Goal: Find specific page/section: Find specific page/section

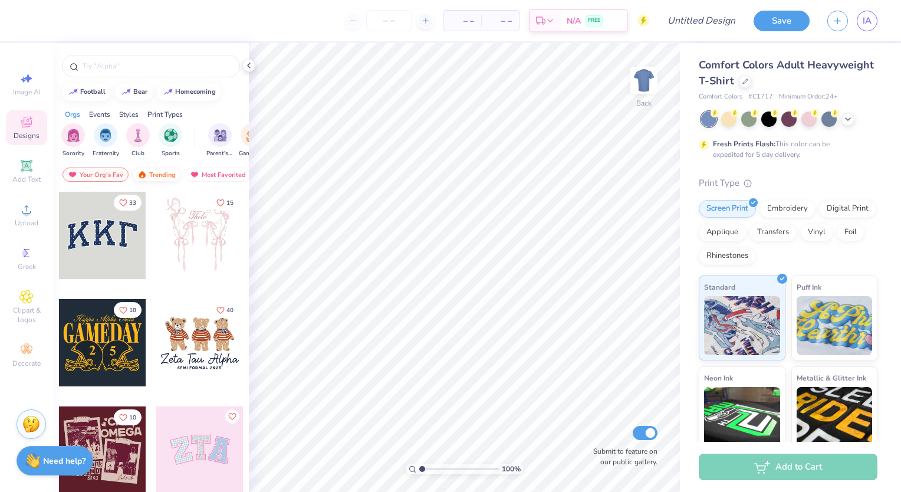
click at [150, 176] on div "Trending" at bounding box center [156, 174] width 49 height 14
click at [108, 178] on div "Your Org's Fav" at bounding box center [95, 174] width 66 height 14
click at [183, 178] on div "Your Org's Fav Trending Most Favorited Newest" at bounding box center [151, 177] width 196 height 27
click at [161, 176] on div "Trending" at bounding box center [156, 174] width 49 height 14
click at [199, 174] on div "Most Favorited" at bounding box center [218, 174] width 67 height 14
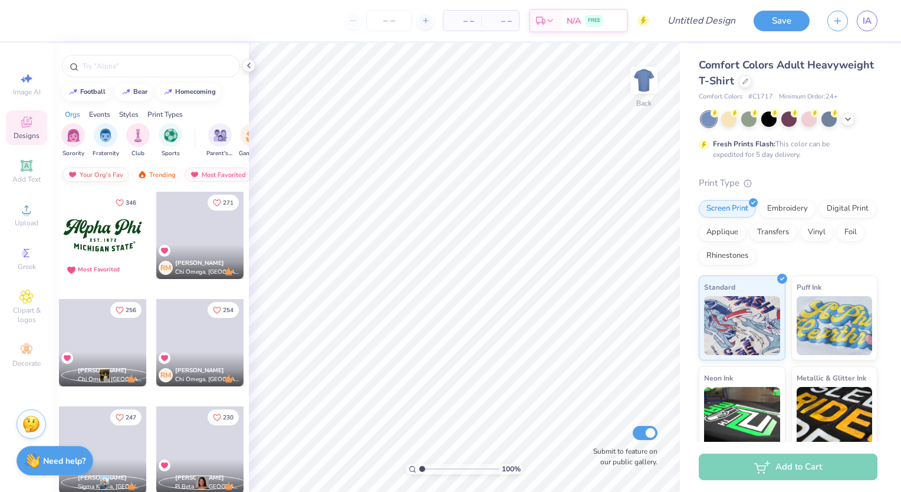
click at [103, 173] on div "Your Org's Fav" at bounding box center [95, 174] width 66 height 14
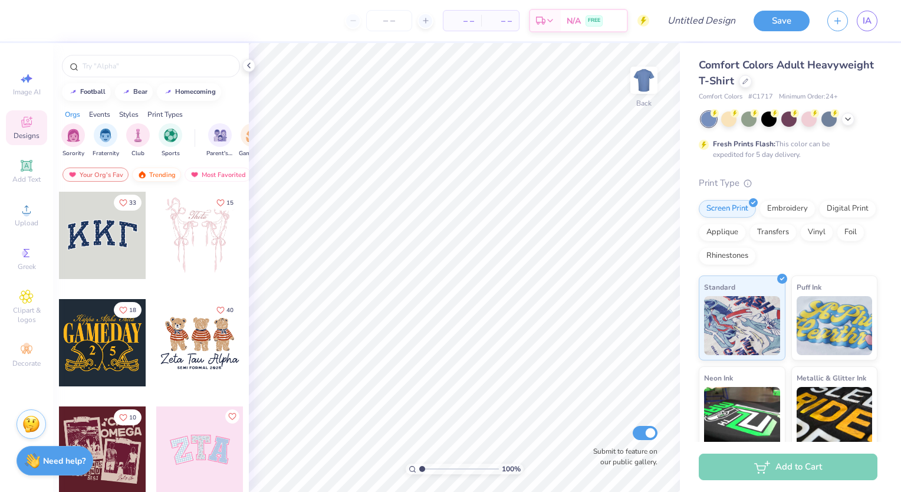
click at [144, 175] on img at bounding box center [141, 174] width 9 height 8
click at [97, 173] on div "Your Org's Fav" at bounding box center [95, 174] width 66 height 14
click at [875, 18] on link "IA" at bounding box center [867, 21] width 21 height 21
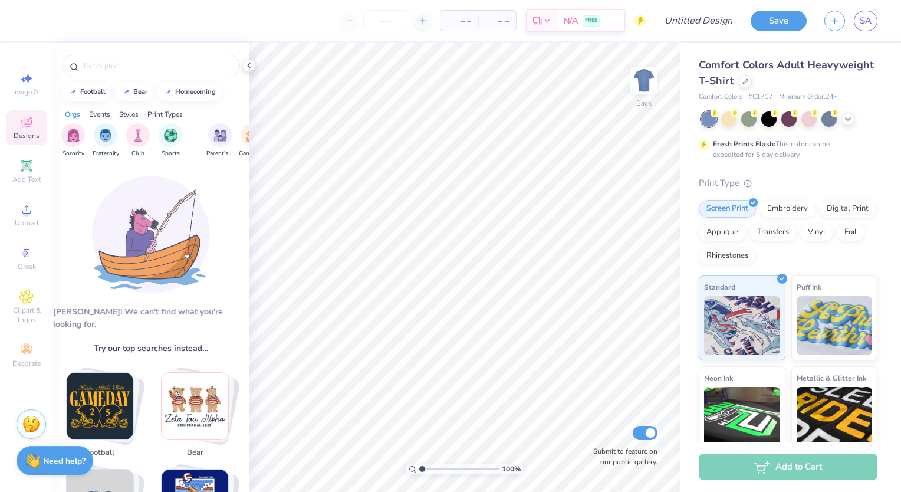
click at [143, 226] on img at bounding box center [151, 235] width 118 height 118
click at [94, 115] on div "Events" at bounding box center [99, 114] width 21 height 11
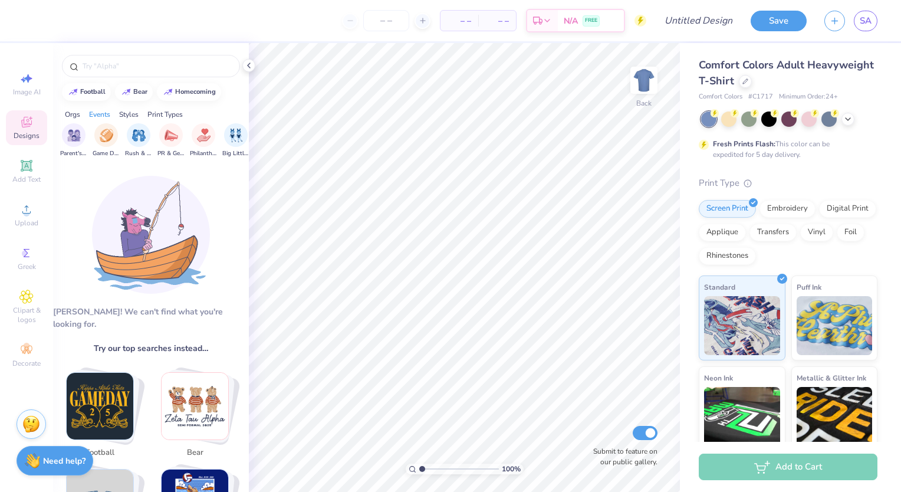
click at [77, 114] on div "Orgs" at bounding box center [72, 114] width 15 height 11
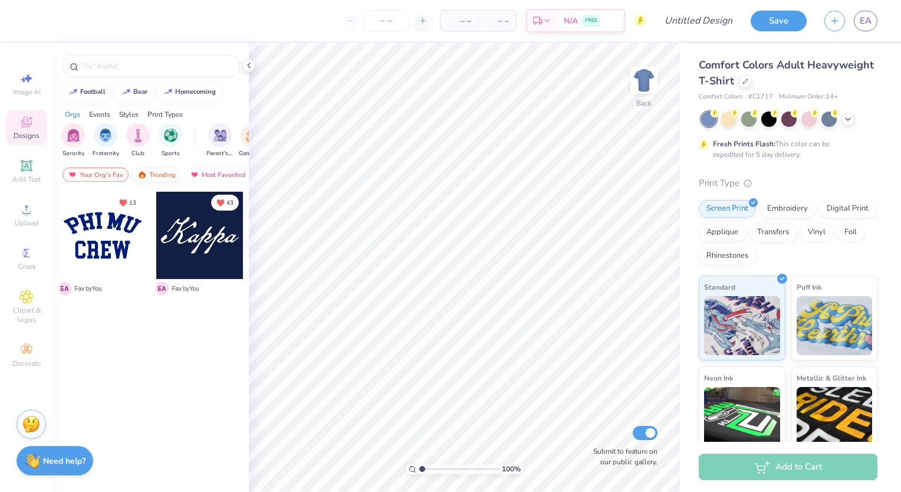
click at [162, 175] on div "Trending" at bounding box center [156, 174] width 49 height 14
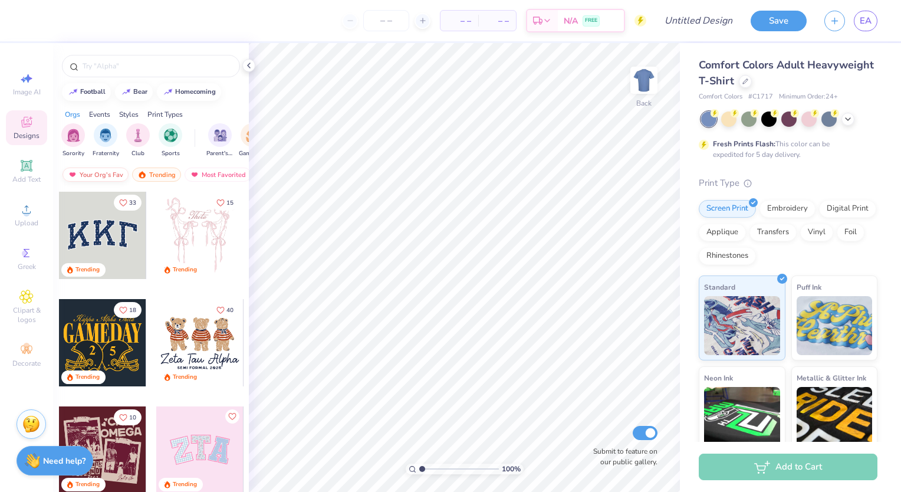
click at [118, 173] on div "Your Org's Fav" at bounding box center [95, 174] width 66 height 14
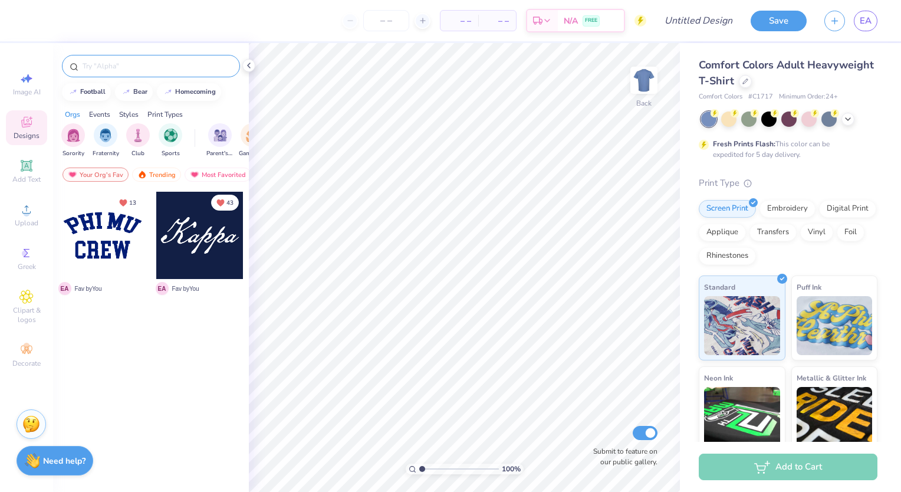
click at [164, 71] on input "text" at bounding box center [156, 66] width 151 height 12
click at [160, 174] on div "Trending" at bounding box center [156, 174] width 49 height 14
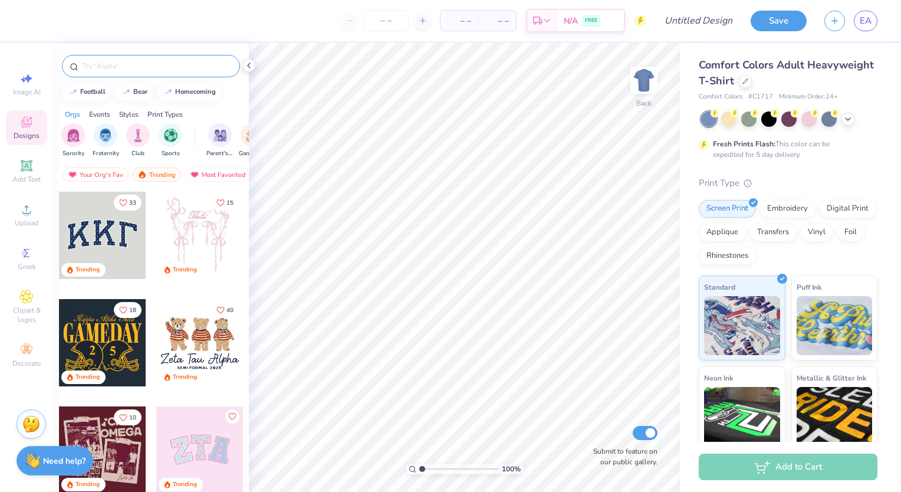
click at [157, 70] on input "text" at bounding box center [156, 66] width 151 height 12
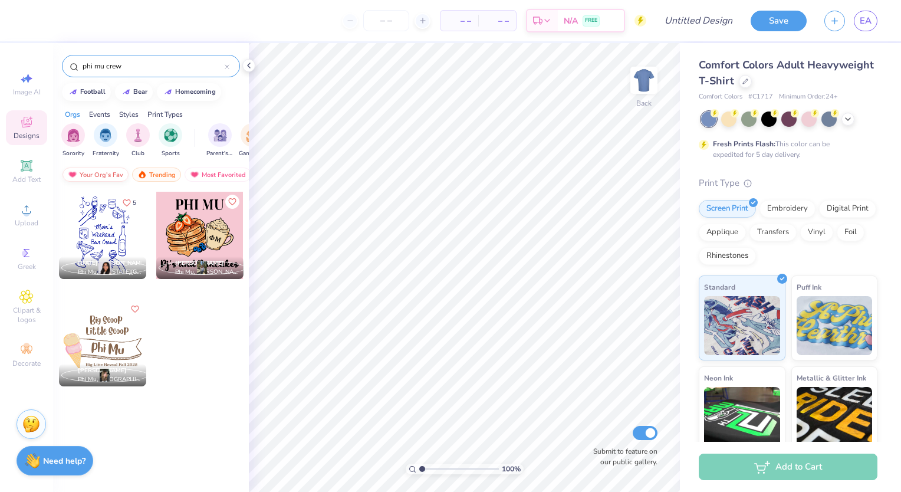
type input "phi mu crew"
click at [88, 169] on div "Your Org's Fav" at bounding box center [95, 174] width 66 height 14
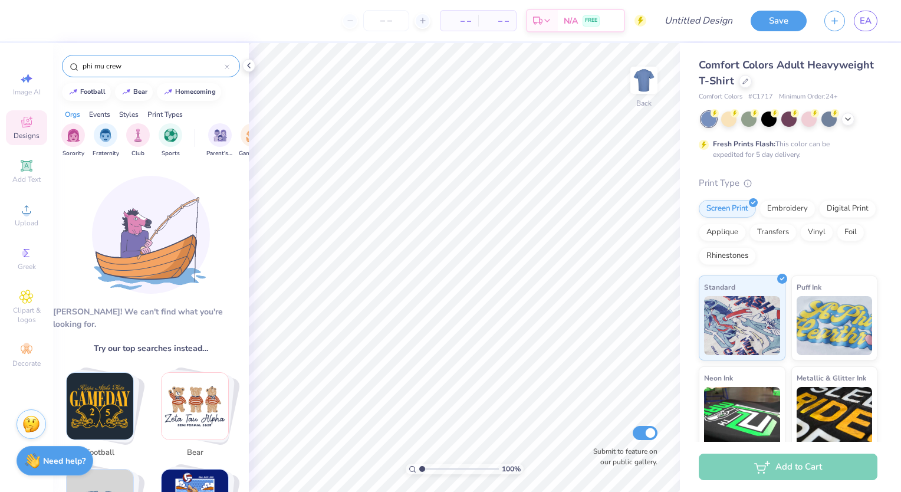
click at [144, 209] on img at bounding box center [151, 235] width 118 height 118
click at [226, 65] on icon at bounding box center [227, 66] width 5 height 5
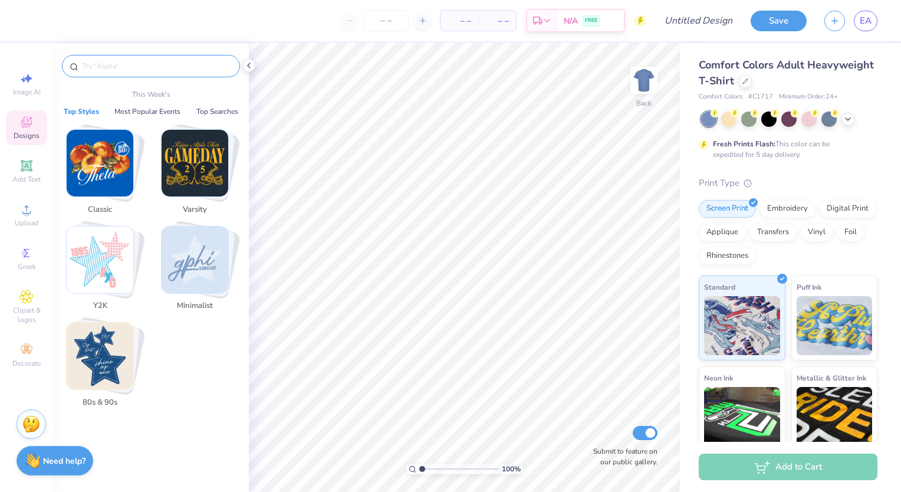
click at [172, 70] on input "text" at bounding box center [156, 66] width 151 height 12
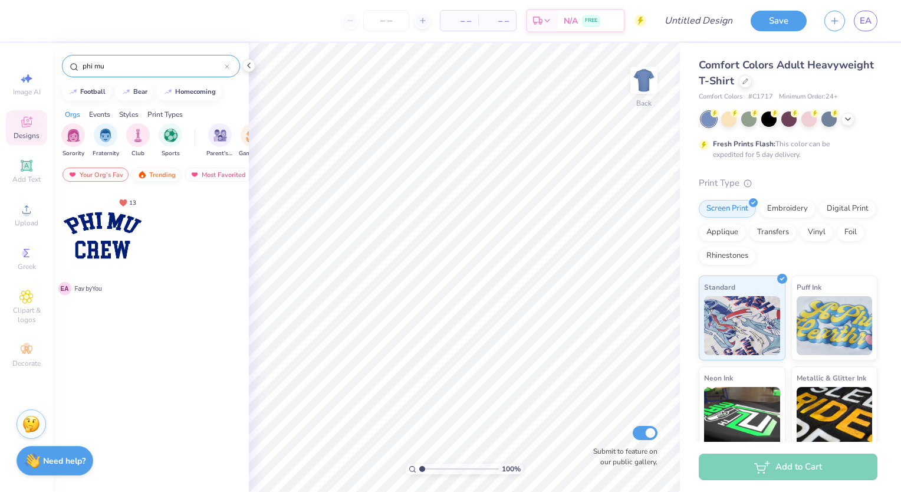
type input "phi mu"
click at [170, 170] on div "Trending" at bounding box center [156, 174] width 49 height 14
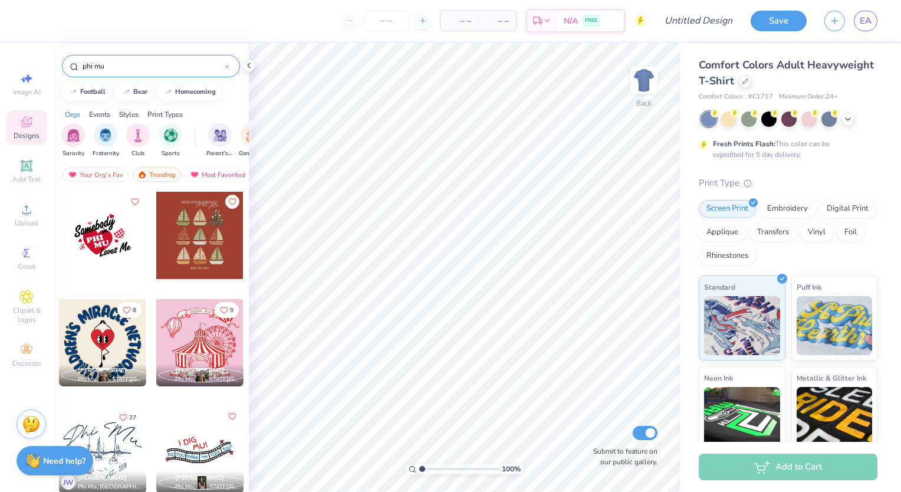
click at [228, 65] on icon at bounding box center [227, 67] width 4 height 4
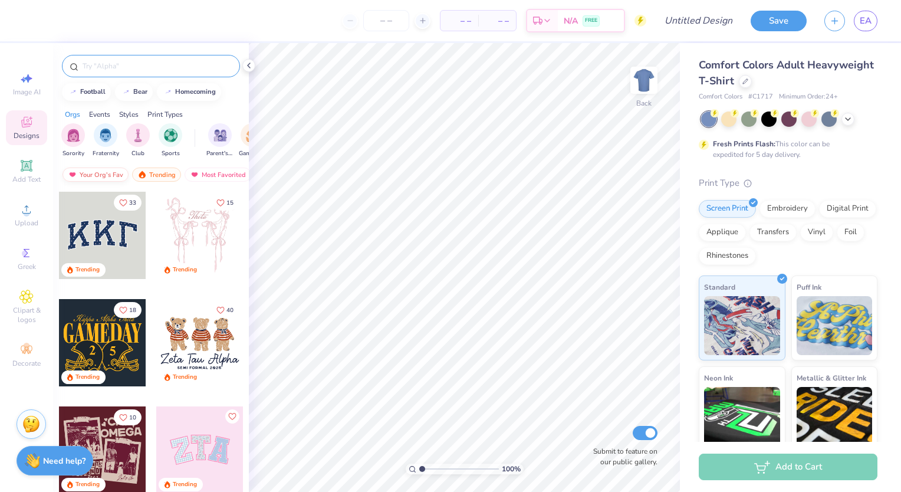
click at [106, 175] on div "Your Org's Fav" at bounding box center [95, 174] width 66 height 14
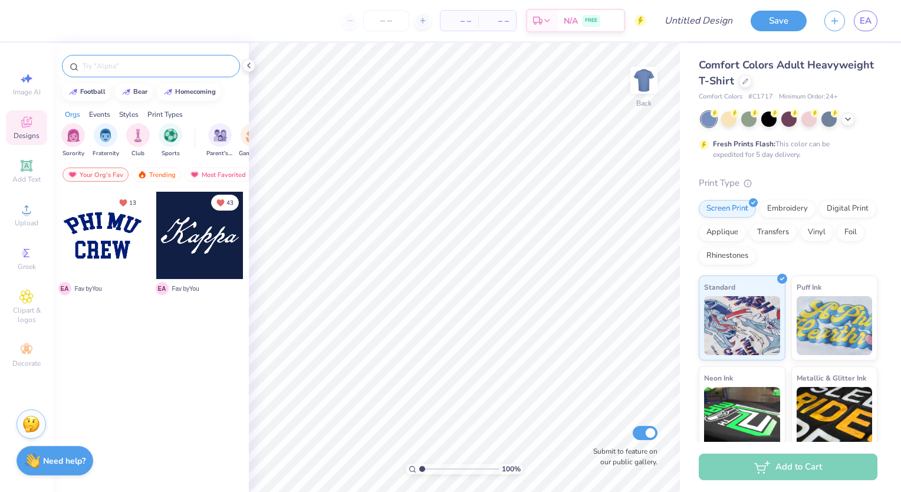
click at [155, 70] on input "text" at bounding box center [156, 66] width 151 height 12
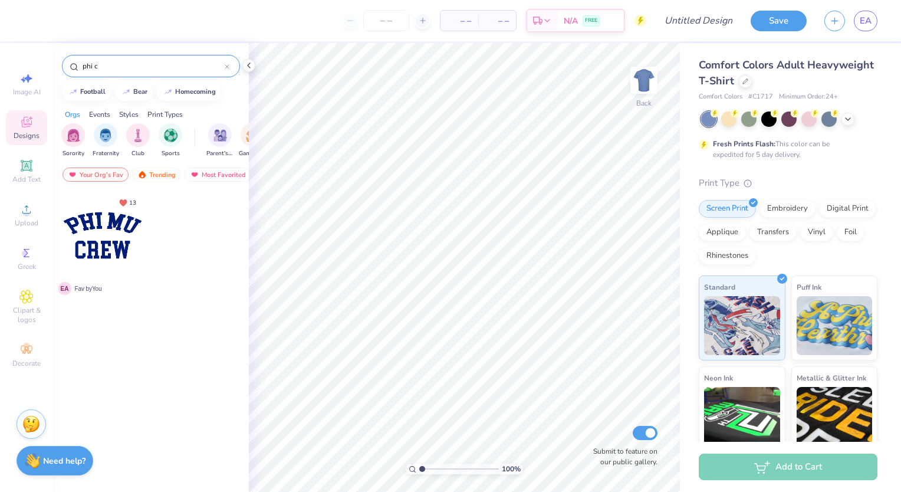
type input "phi cr"
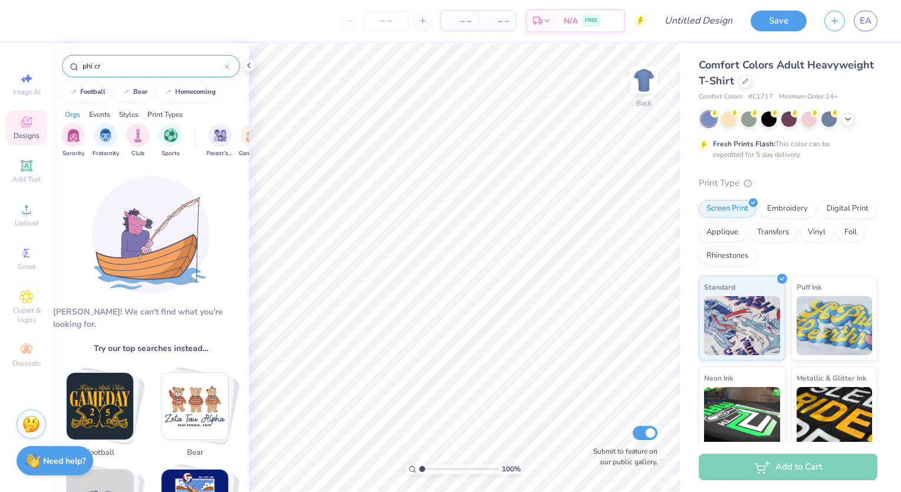
click at [226, 65] on icon at bounding box center [227, 66] width 5 height 5
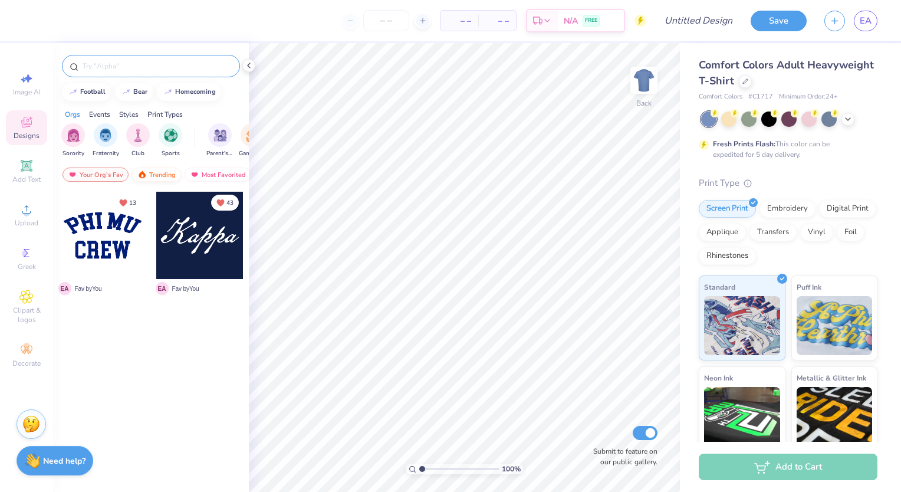
click at [166, 170] on div "Trending" at bounding box center [156, 174] width 49 height 14
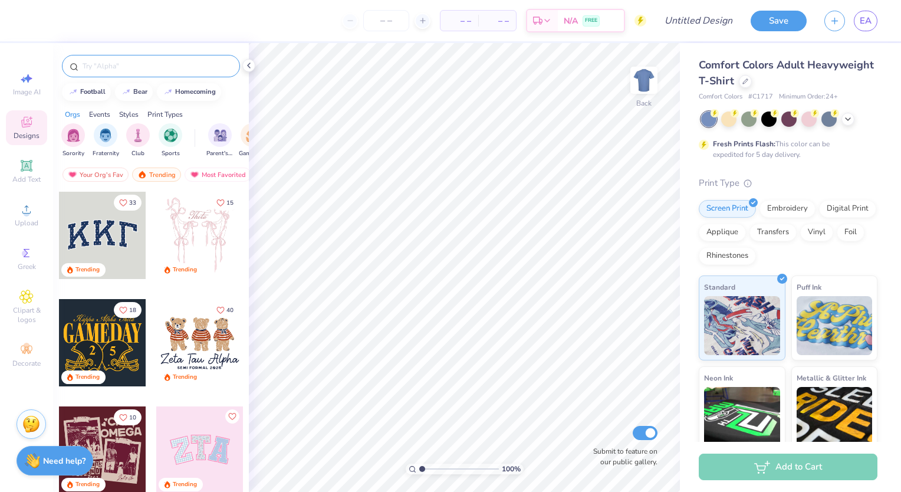
click at [193, 57] on div at bounding box center [151, 66] width 178 height 22
click at [189, 64] on input "text" at bounding box center [156, 66] width 151 height 12
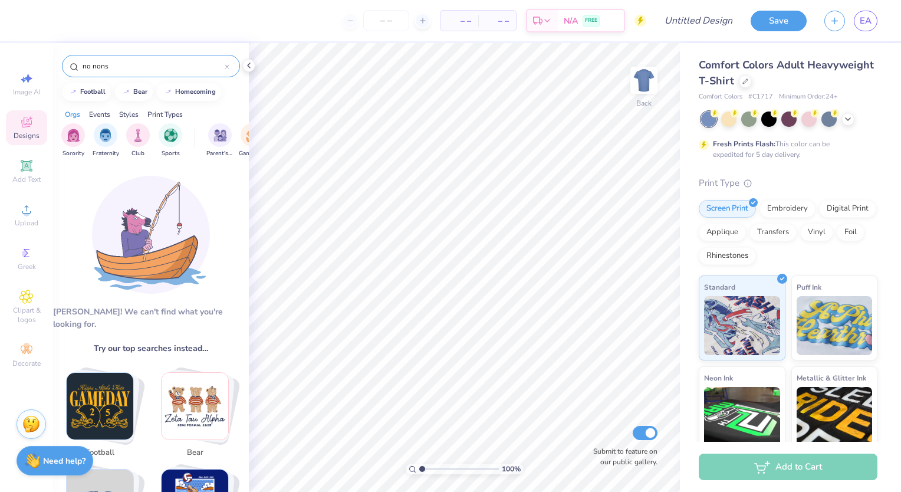
type input "no nonse"
click at [227, 65] on icon at bounding box center [227, 66] width 5 height 5
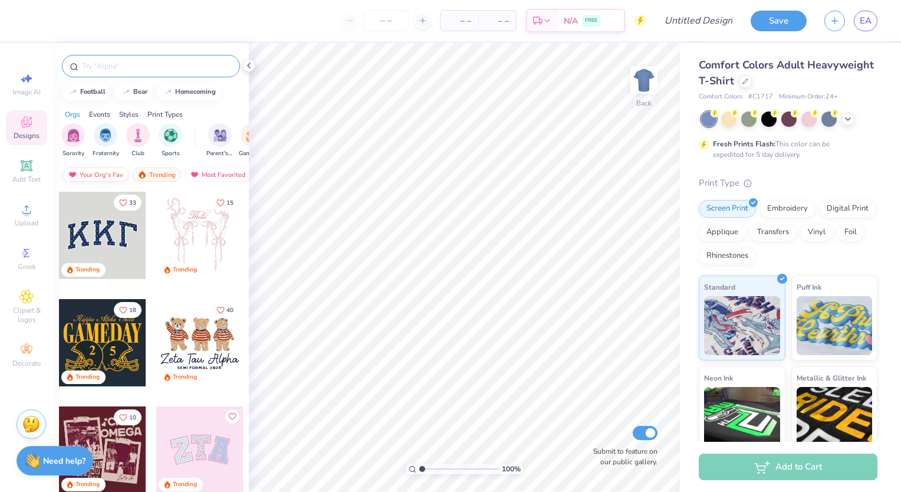
click at [98, 178] on div "Your Org's Fav" at bounding box center [95, 174] width 66 height 14
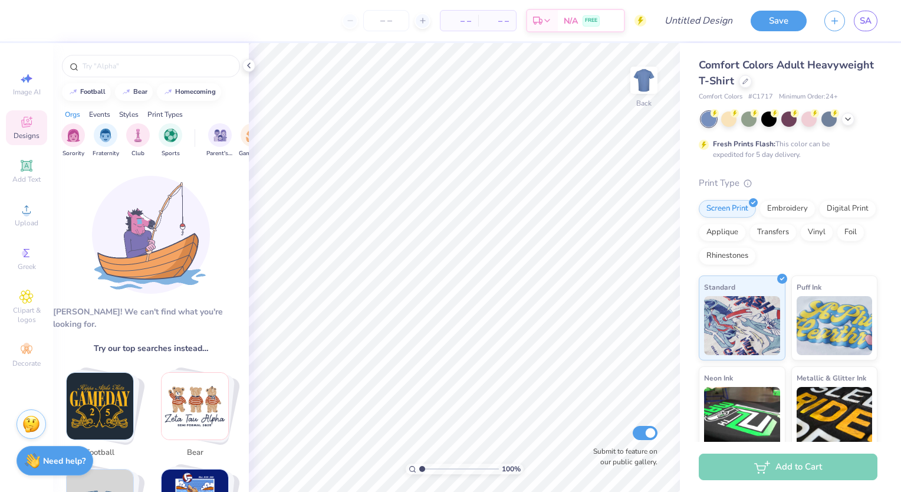
click at [24, 127] on icon at bounding box center [26, 122] width 11 height 11
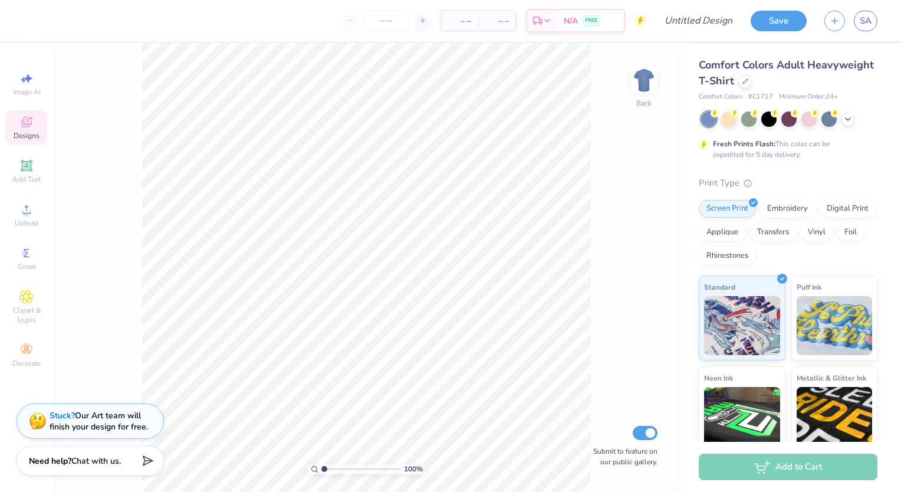
click at [38, 130] on div "Designs" at bounding box center [26, 127] width 41 height 35
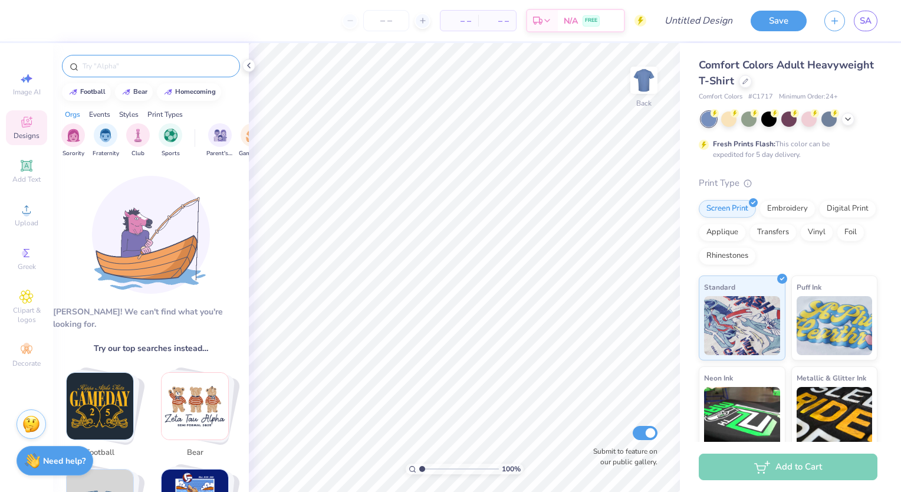
click at [179, 71] on input "text" at bounding box center [156, 66] width 151 height 12
type input "alpha"
